Goal: Task Accomplishment & Management: Complete application form

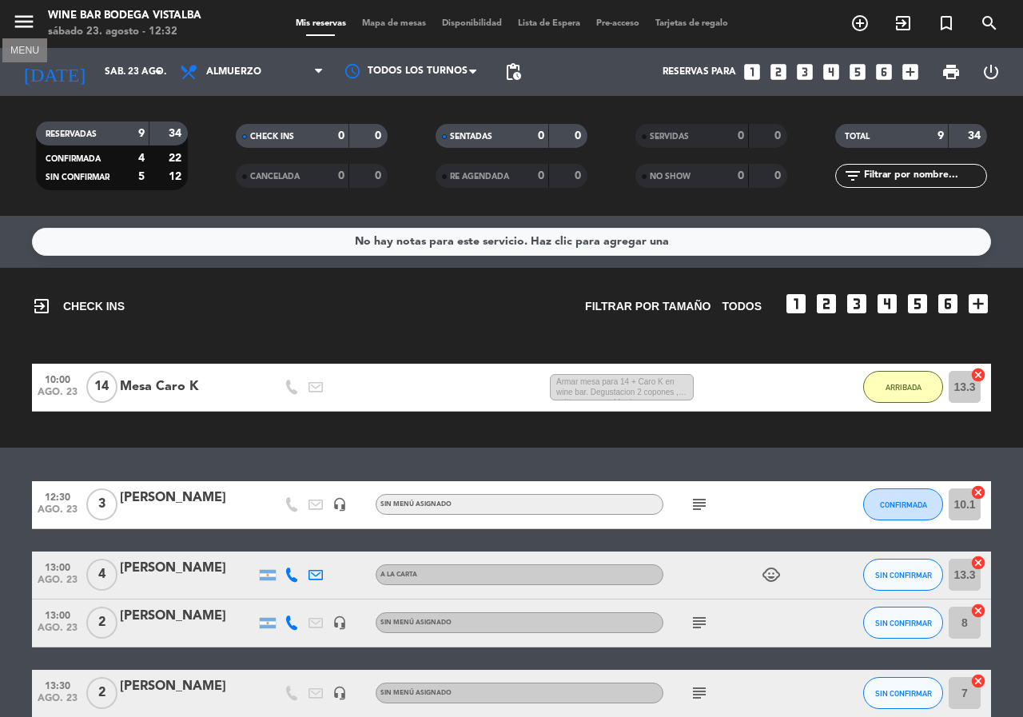
click at [30, 21] on icon "menu" at bounding box center [24, 22] width 24 height 24
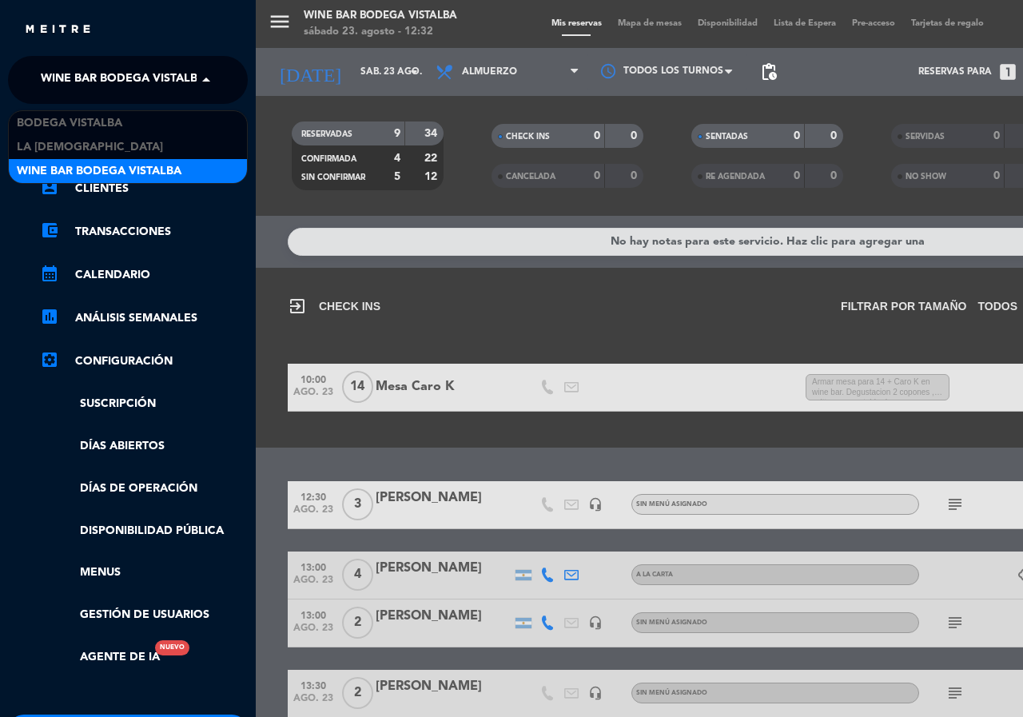
click at [90, 79] on span "Wine Bar Bodega Vistalba" at bounding box center [123, 80] width 165 height 34
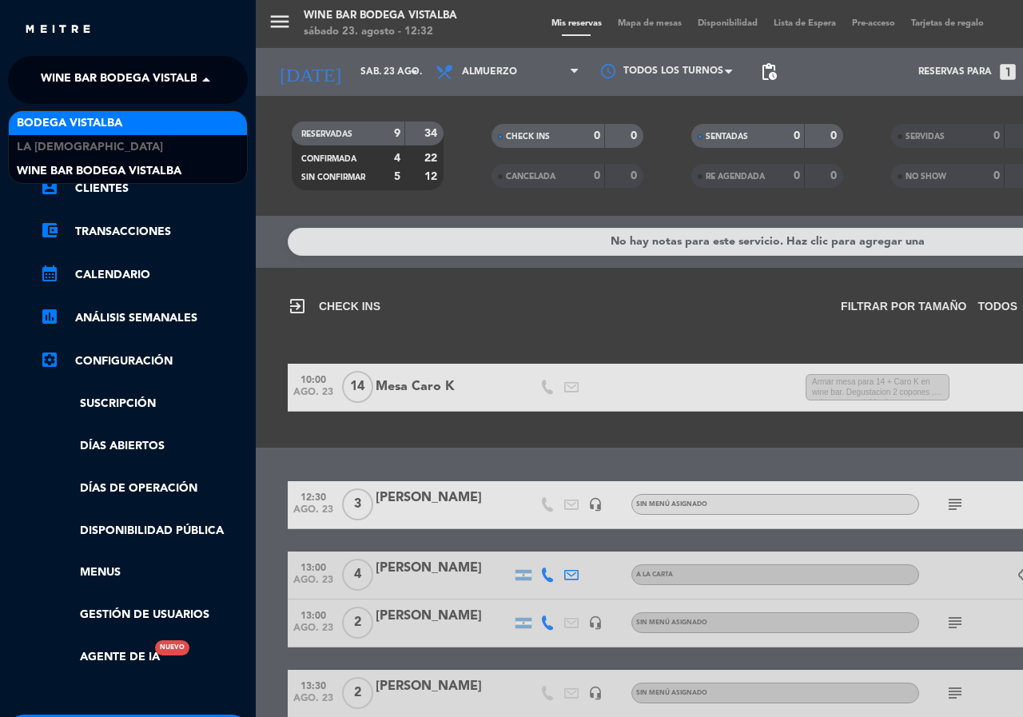
click at [97, 117] on span "BODEGA VISTALBA" at bounding box center [69, 123] width 105 height 18
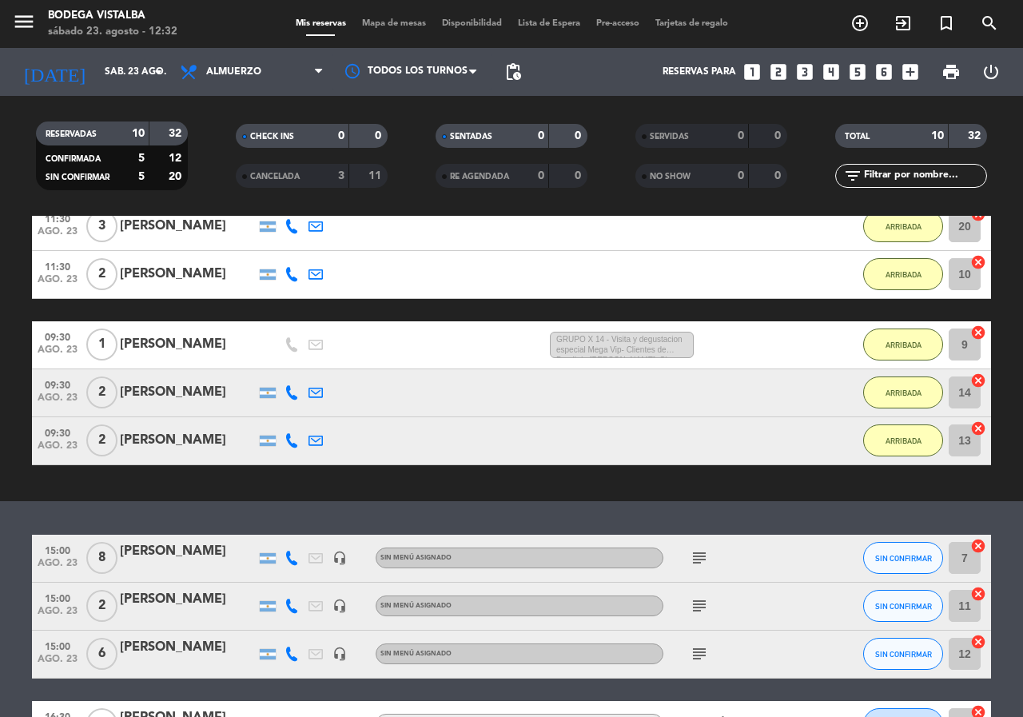
scroll to position [240, 0]
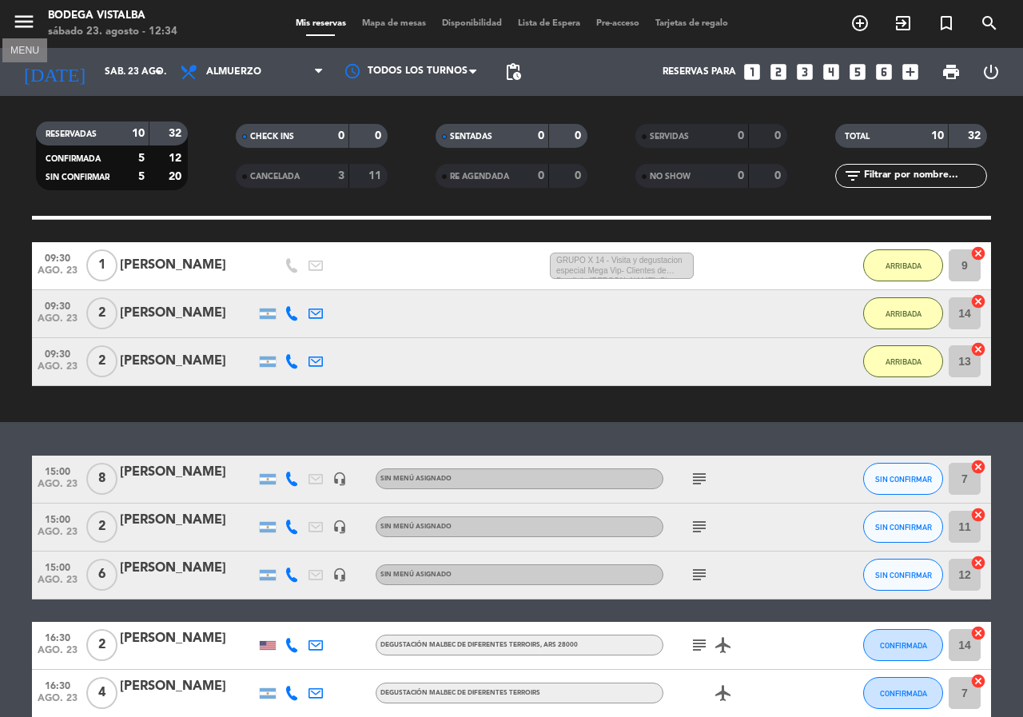
click at [18, 17] on icon "menu" at bounding box center [24, 22] width 24 height 24
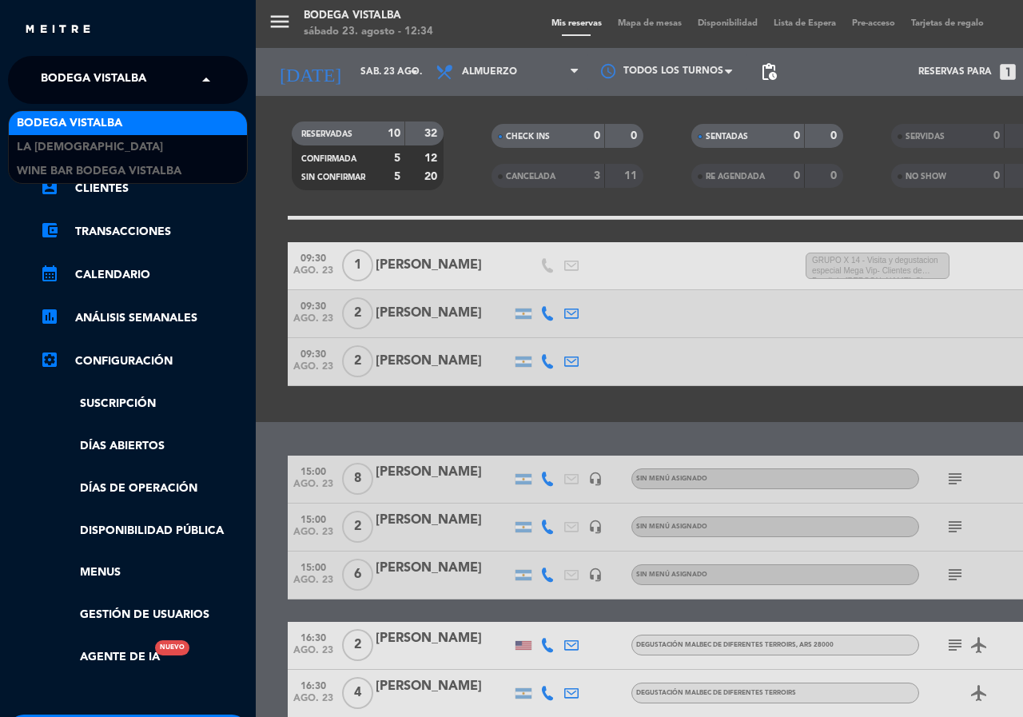
click at [40, 73] on div "× BODEGA VISTALBA" at bounding box center [102, 80] width 136 height 34
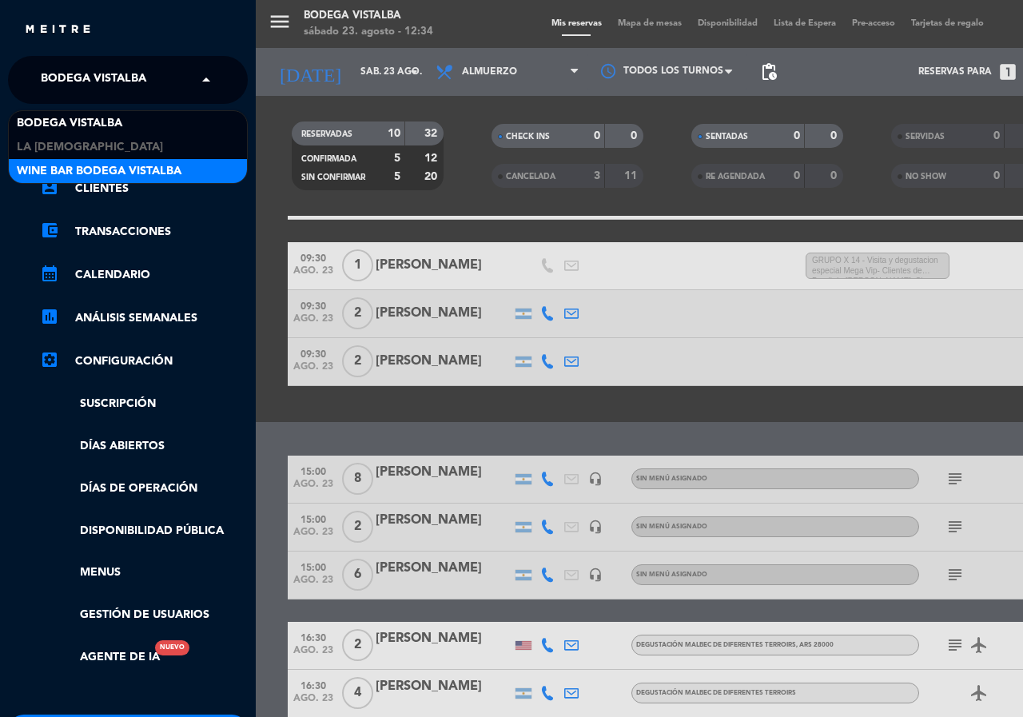
click at [79, 180] on span "Wine Bar Bodega Vistalba" at bounding box center [99, 171] width 165 height 18
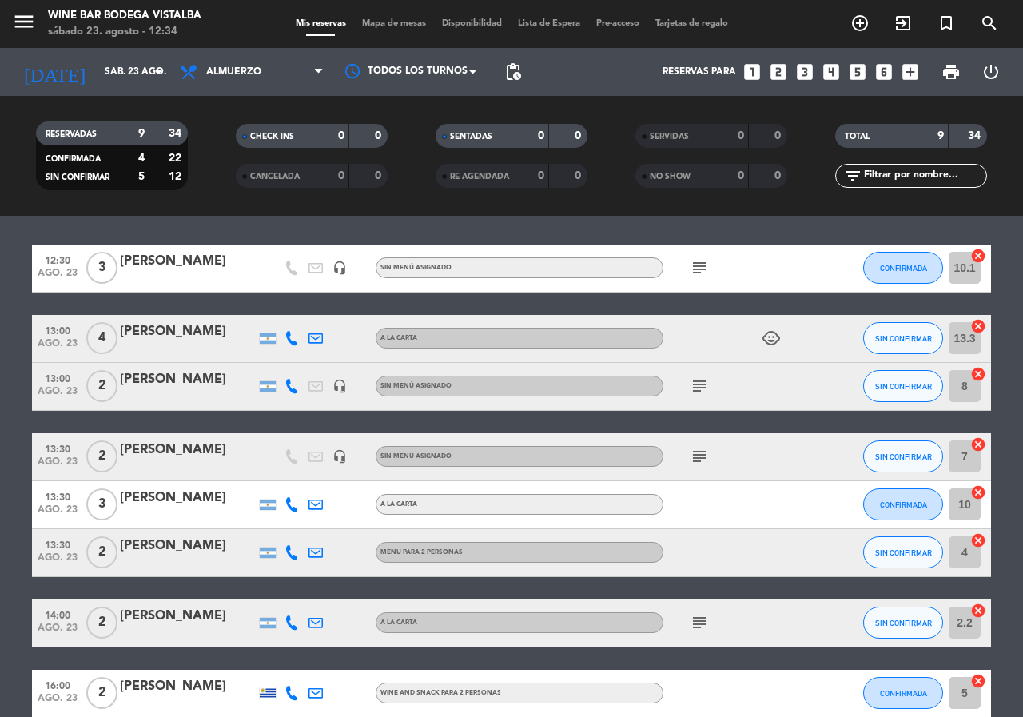
scroll to position [237, 0]
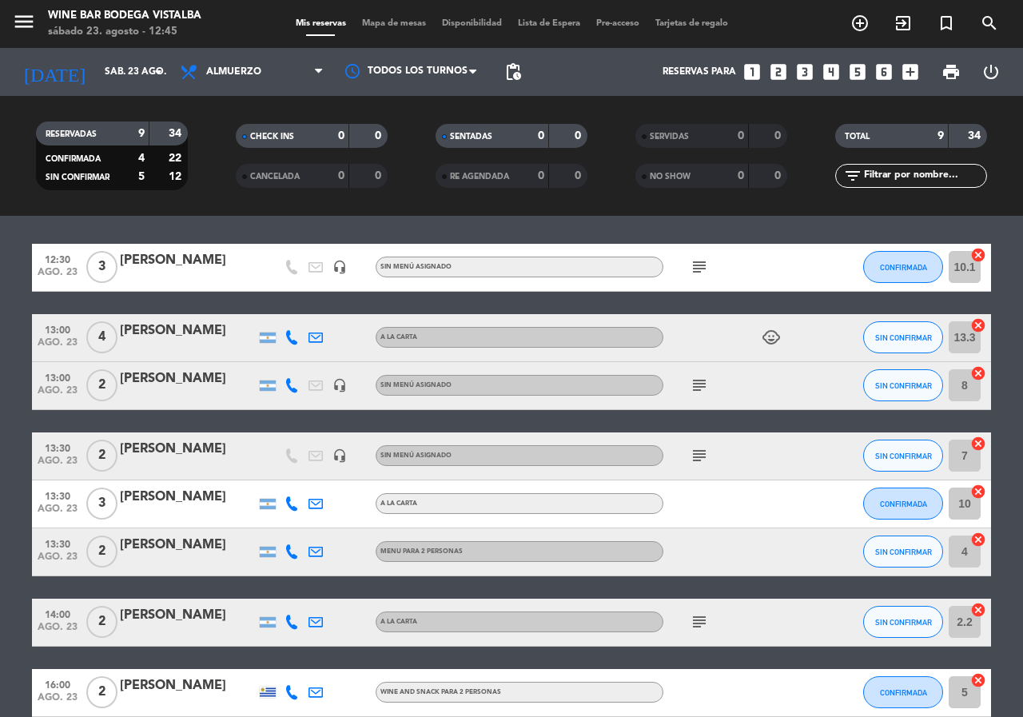
click at [698, 391] on icon "subject" at bounding box center [699, 385] width 19 height 19
click at [701, 461] on icon "subject" at bounding box center [699, 455] width 19 height 19
click at [706, 630] on icon "subject" at bounding box center [699, 621] width 19 height 19
click at [914, 269] on span "CONFIRMADA" at bounding box center [903, 267] width 47 height 9
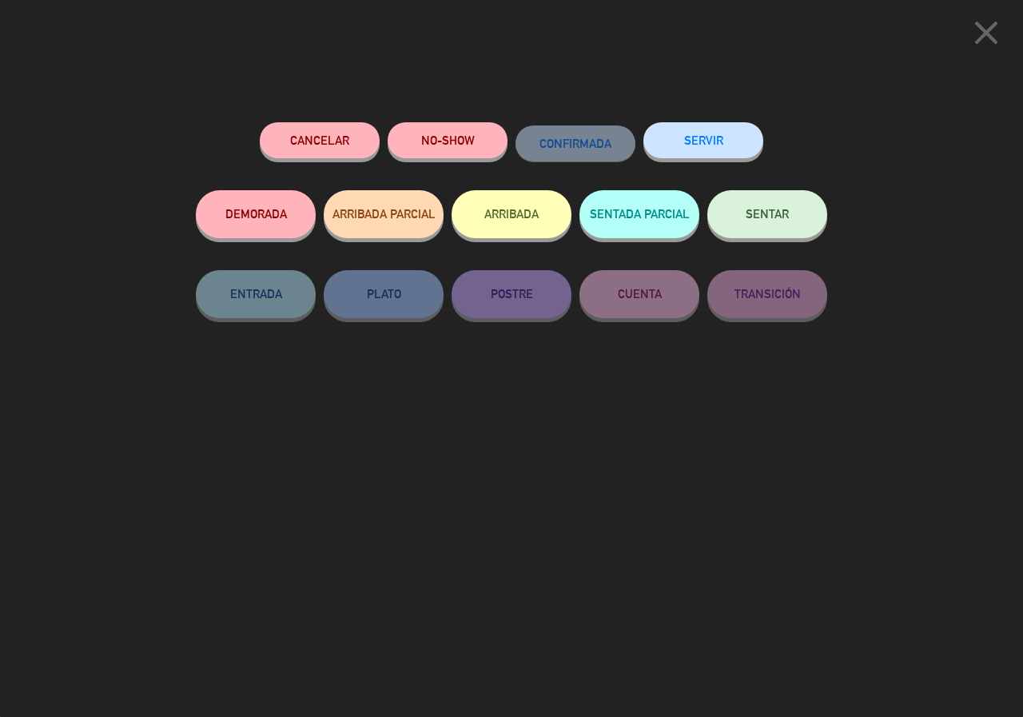
click at [541, 209] on button "ARRIBADA" at bounding box center [511, 214] width 120 height 48
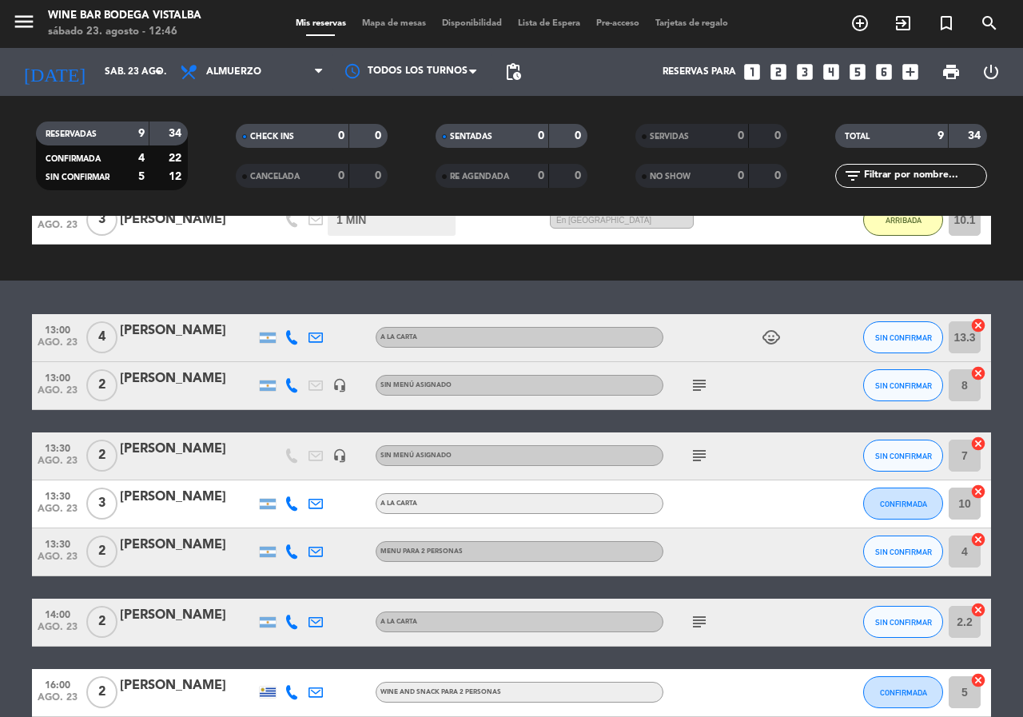
click at [754, 72] on icon "looks_one" at bounding box center [752, 72] width 21 height 21
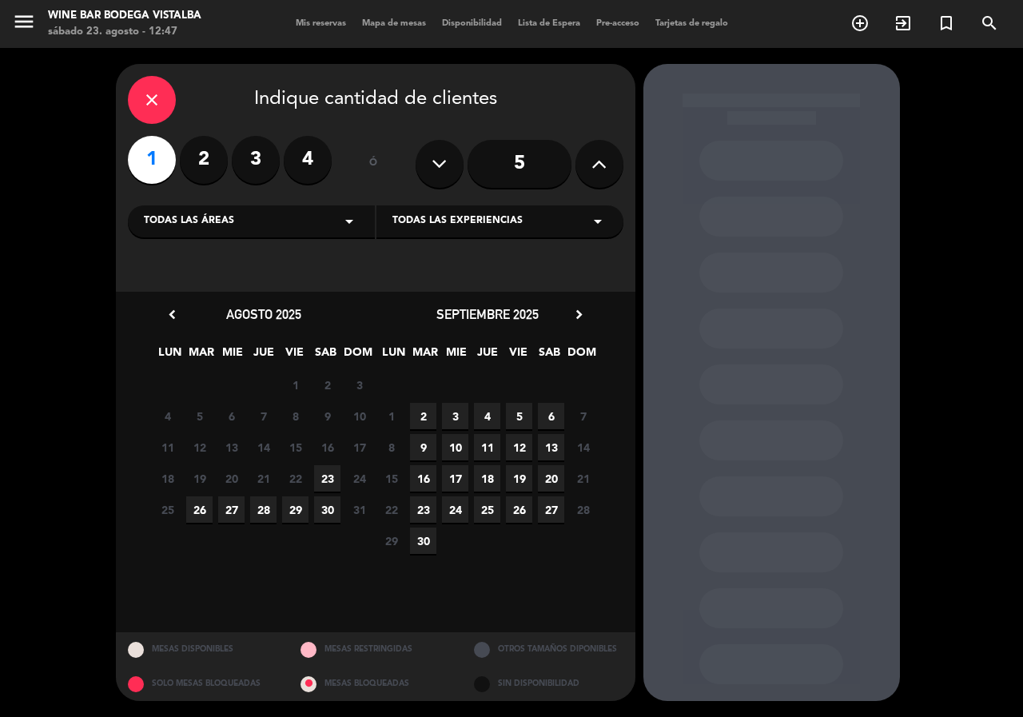
click at [142, 168] on label "1" at bounding box center [152, 160] width 48 height 48
click at [331, 471] on span "23" at bounding box center [327, 478] width 26 height 26
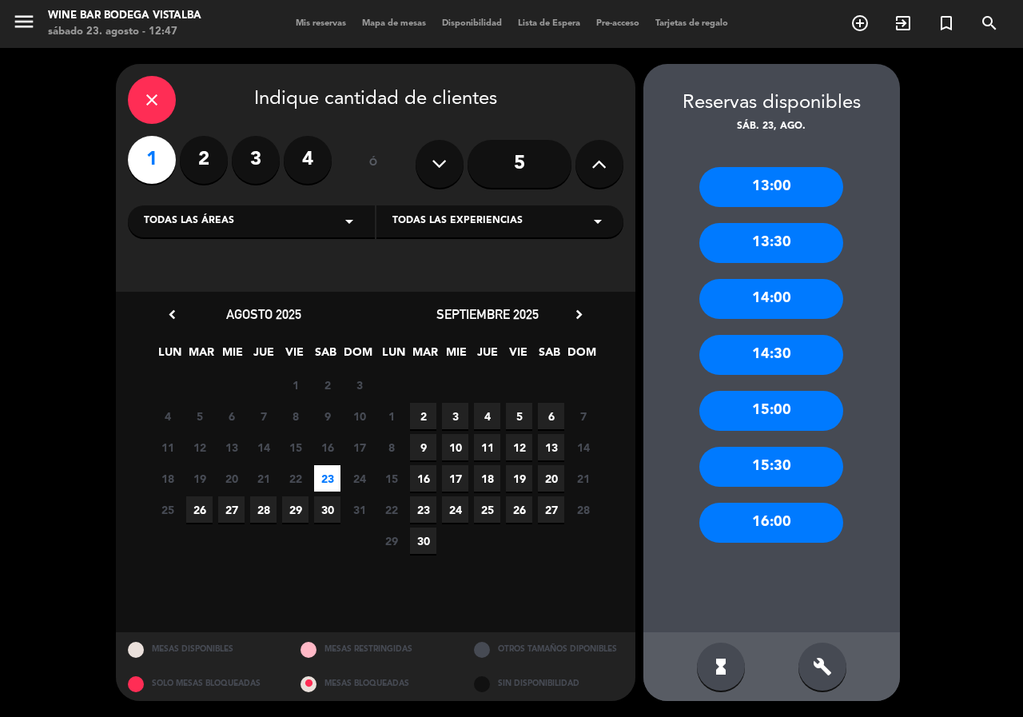
click at [781, 196] on div "13:00" at bounding box center [771, 187] width 144 height 40
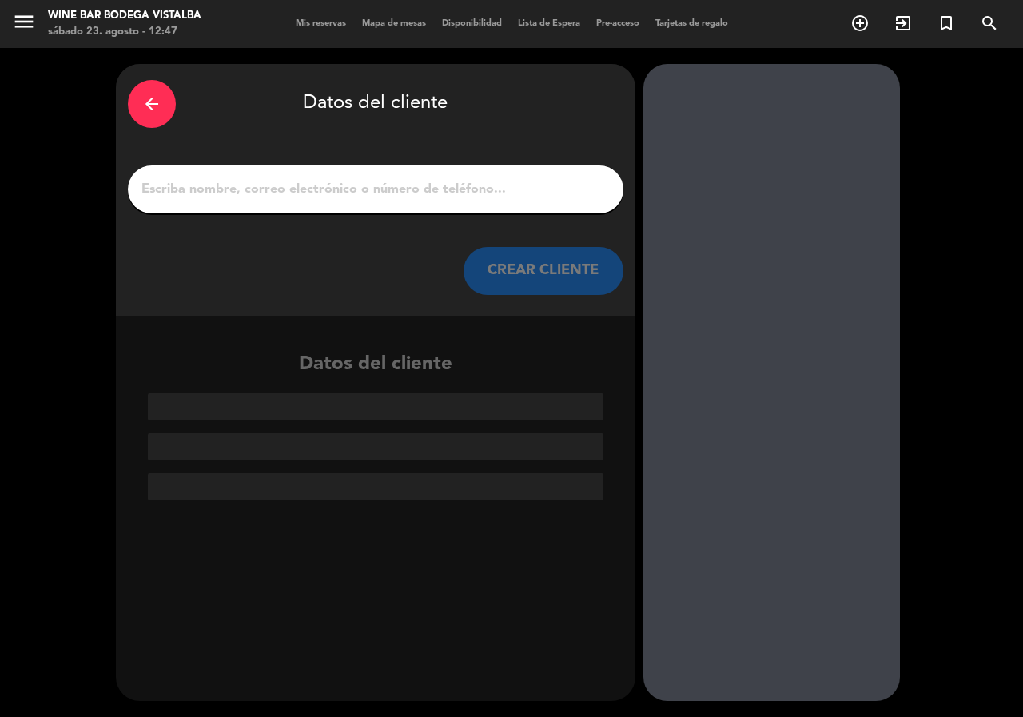
click at [548, 187] on input "1" at bounding box center [375, 189] width 471 height 22
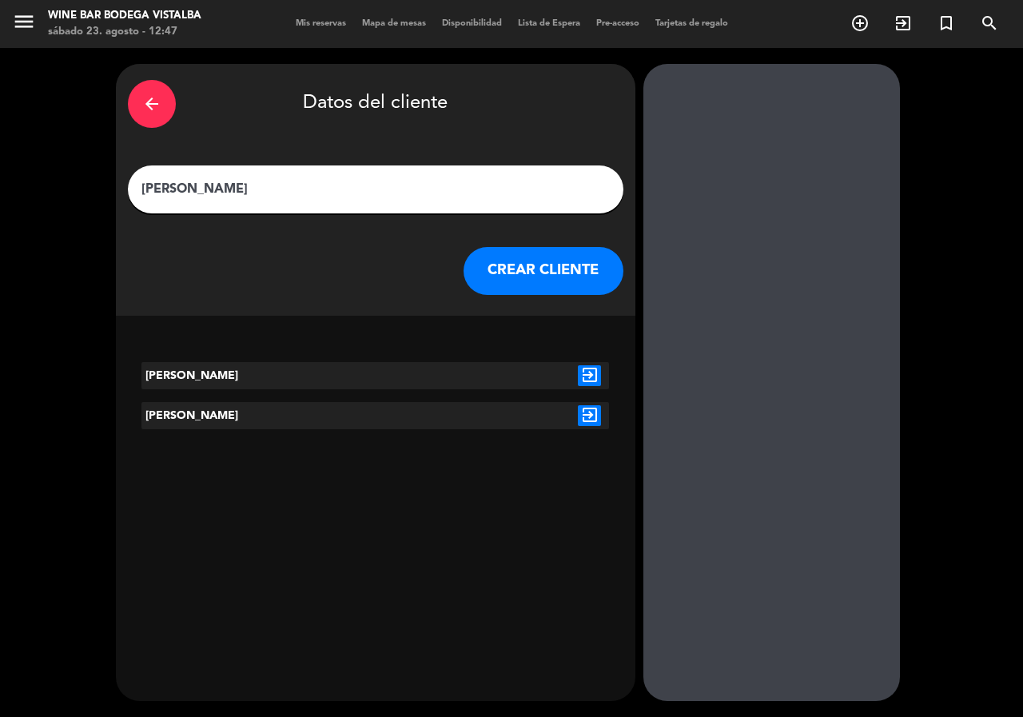
type input "[PERSON_NAME]"
click at [570, 271] on button "CREAR CLIENTE" at bounding box center [543, 271] width 160 height 48
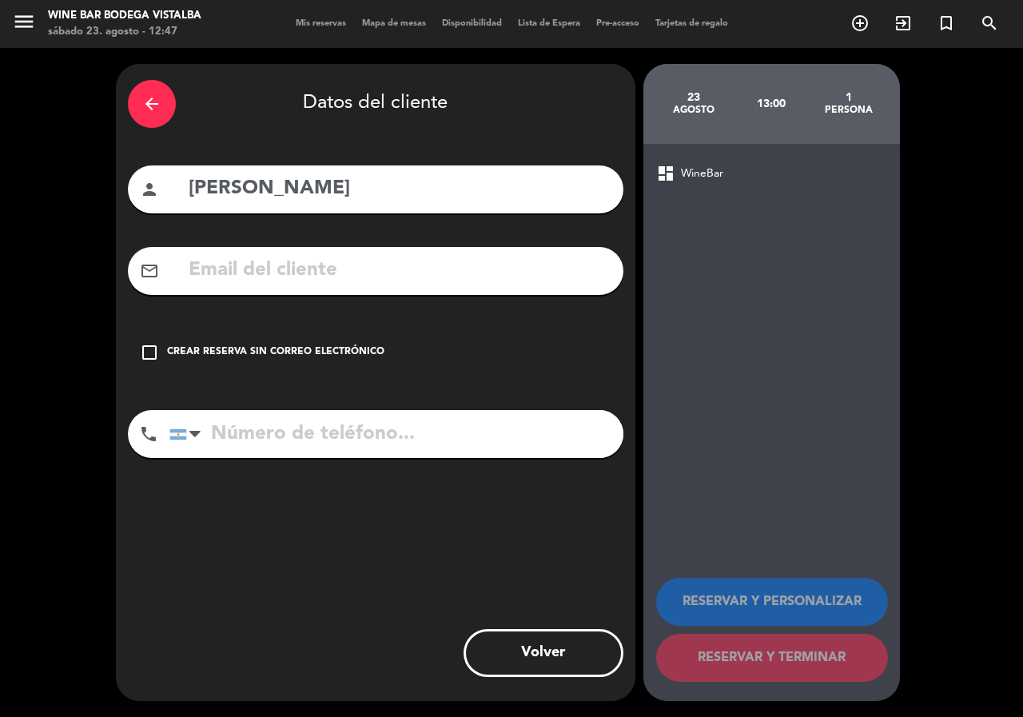
click at [142, 354] on icon "check_box_outline_blank" at bounding box center [149, 352] width 19 height 19
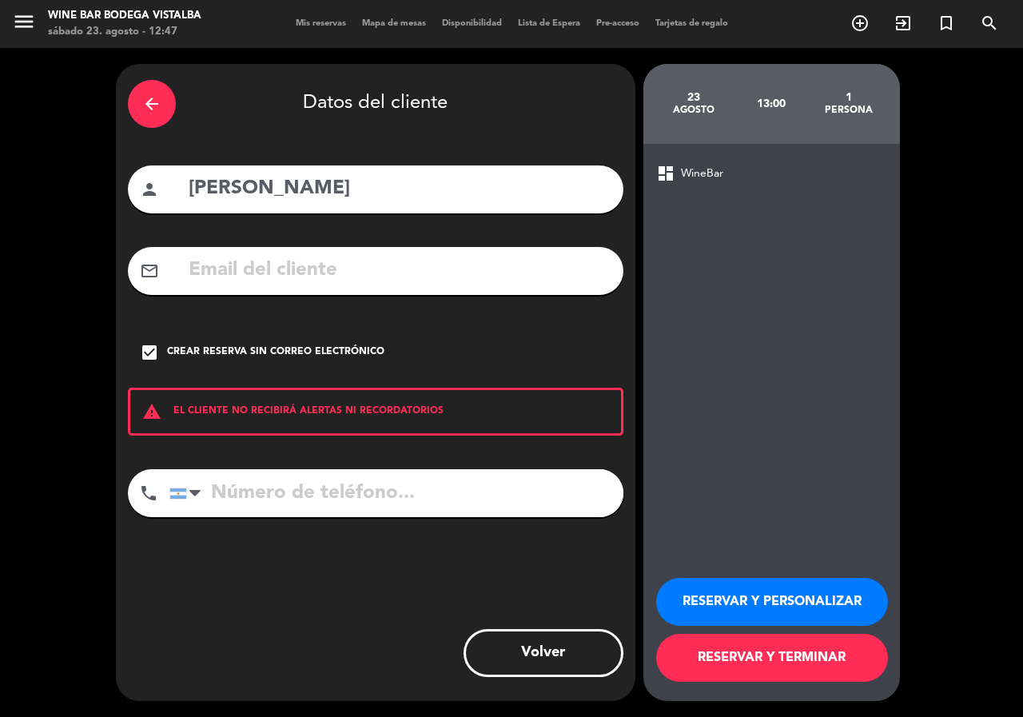
click at [754, 659] on button "RESERVAR Y TERMINAR" at bounding box center [772, 658] width 232 height 48
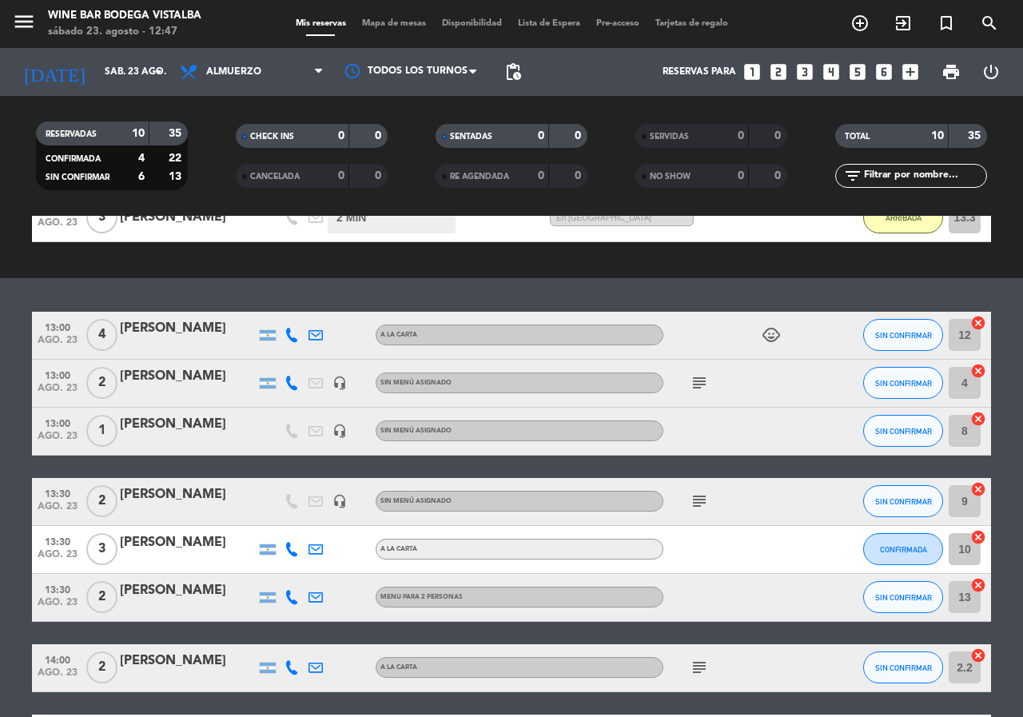
scroll to position [240, 0]
click at [902, 430] on span "SIN CONFIRMAR" at bounding box center [903, 431] width 57 height 9
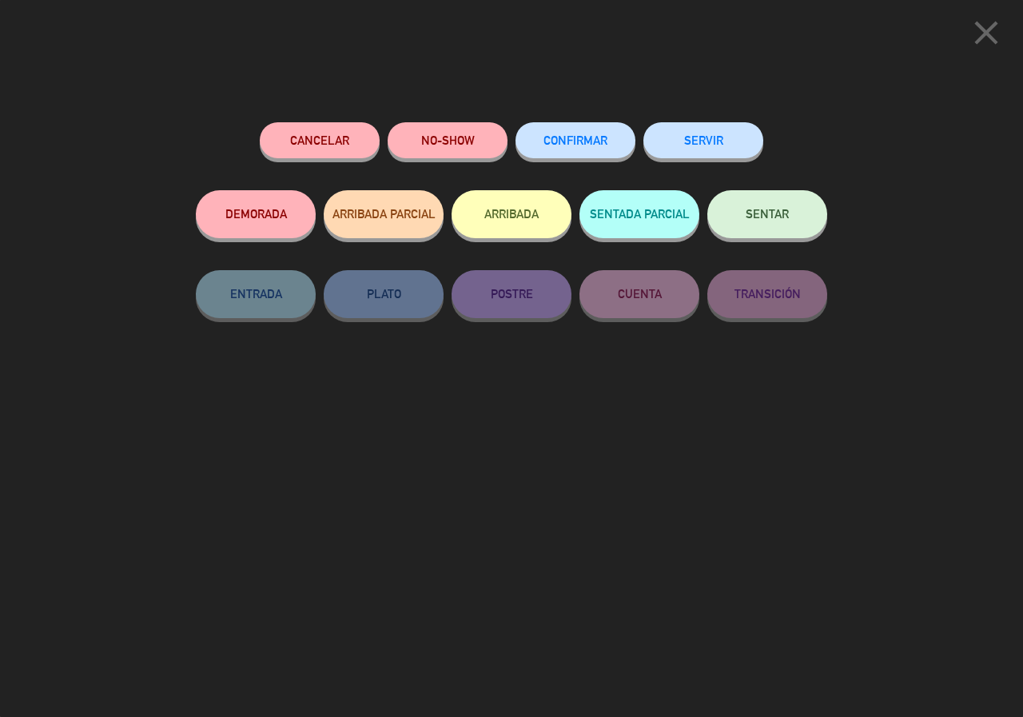
click at [509, 225] on button "ARRIBADA" at bounding box center [511, 214] width 120 height 48
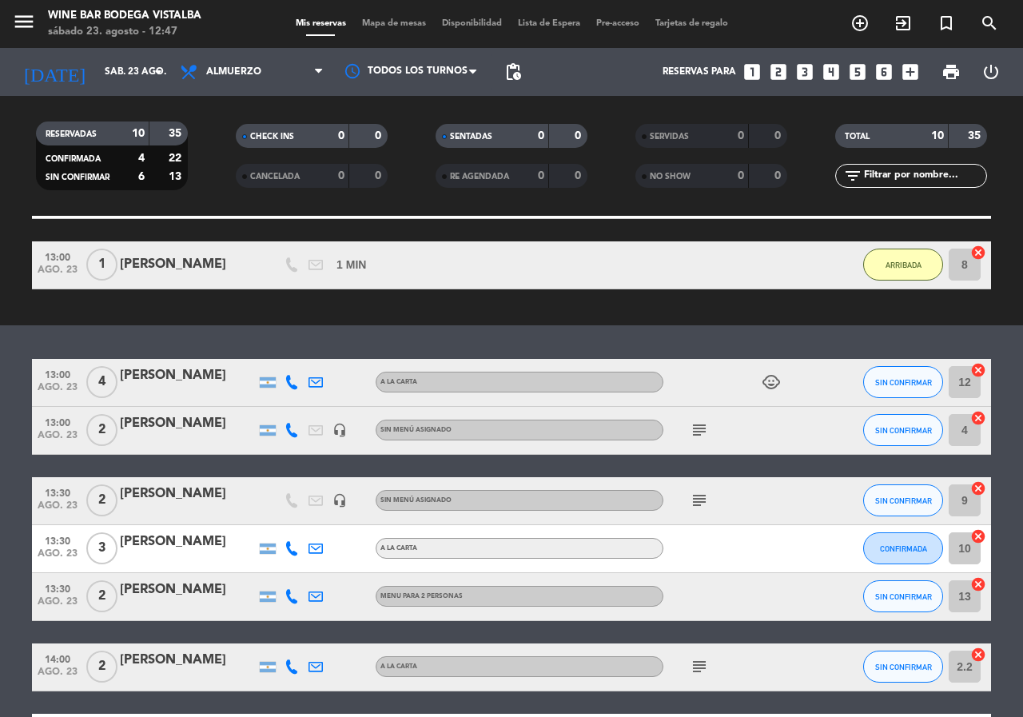
scroll to position [308, 0]
